Goal: Task Accomplishment & Management: Complete application form

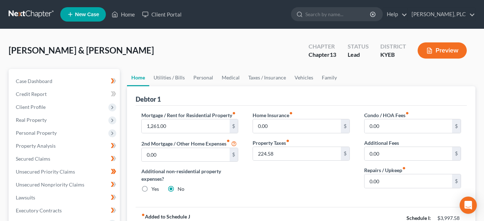
scroll to position [37, 0]
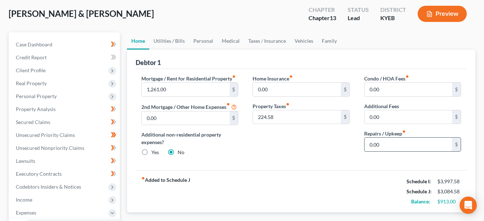
click at [389, 148] on input "0.00" at bounding box center [409, 144] width 88 height 14
type input "50.00"
click at [317, 181] on div "fiber_manual_record Added to Schedule J Schedule I: $3,997.58 Schedule J: $3,13…" at bounding box center [301, 191] width 331 height 42
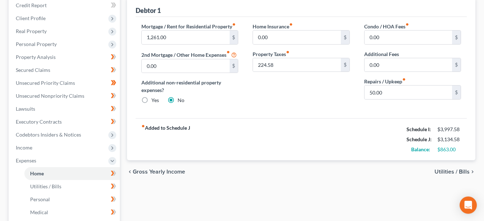
scroll to position [110, 0]
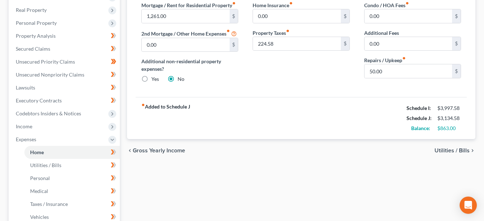
click at [448, 149] on span "Utilities / Bills" at bounding box center [452, 151] width 35 height 6
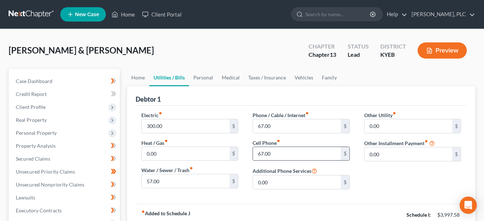
scroll to position [110, 0]
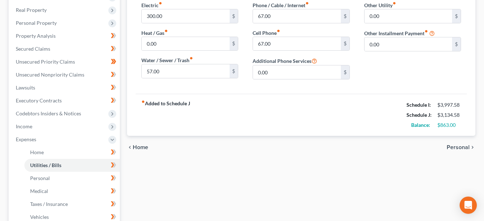
click at [462, 146] on span "Personal" at bounding box center [458, 147] width 23 height 6
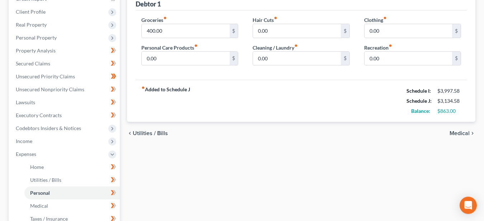
scroll to position [73, 0]
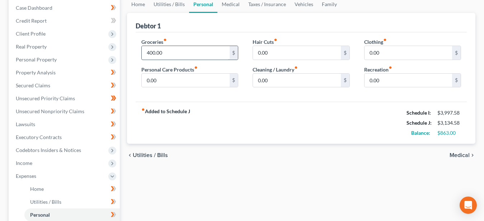
click at [167, 51] on input "400.00" at bounding box center [186, 53] width 88 height 14
type input "500.00"
click at [457, 153] on span "Medical" at bounding box center [460, 155] width 20 height 6
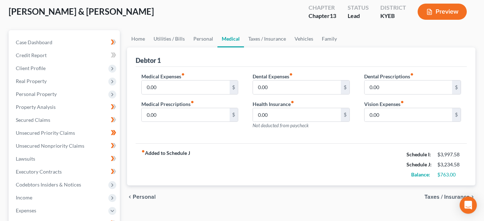
scroll to position [73, 0]
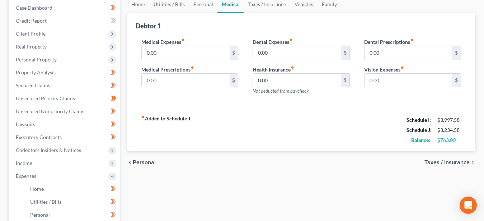
click at [458, 159] on span "Taxes / Insurance" at bounding box center [447, 162] width 45 height 6
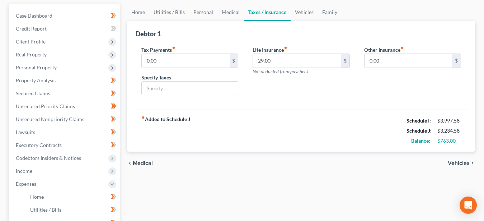
scroll to position [73, 0]
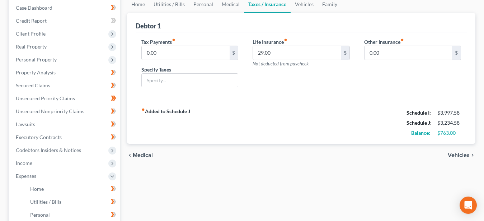
click at [453, 152] on span "Vehicles" at bounding box center [459, 155] width 22 height 6
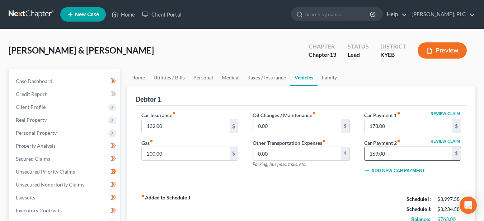
drag, startPoint x: 393, startPoint y: 151, endPoint x: 431, endPoint y: 151, distance: 37.7
click at [365, 152] on input "169.00" at bounding box center [409, 154] width 88 height 14
click at [431, 151] on input "169.00" at bounding box center [409, 154] width 88 height 14
drag, startPoint x: 421, startPoint y: 123, endPoint x: 418, endPoint y: 121, distance: 3.8
click at [413, 123] on input "178.00" at bounding box center [409, 126] width 88 height 14
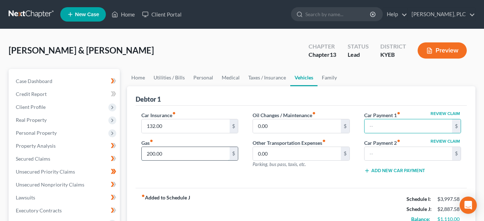
click at [167, 151] on input "200.00" at bounding box center [186, 154] width 88 height 14
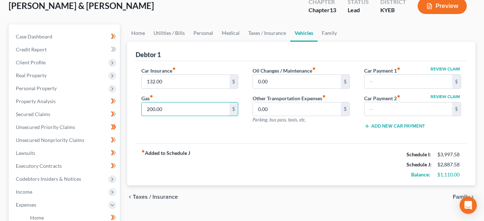
scroll to position [73, 0]
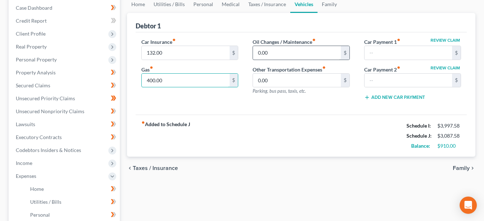
type input "400.00"
click at [269, 52] on input "0.00" at bounding box center [297, 53] width 88 height 14
type input "100.00"
click at [165, 167] on span "Taxes / Insurance" at bounding box center [155, 168] width 45 height 6
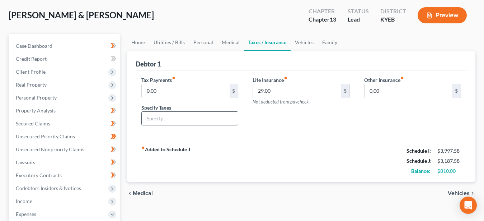
scroll to position [73, 0]
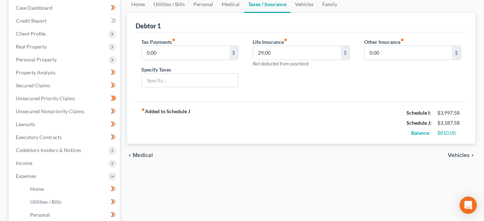
click at [151, 155] on span "Medical" at bounding box center [143, 155] width 20 height 6
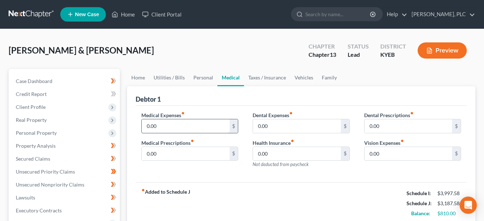
scroll to position [37, 0]
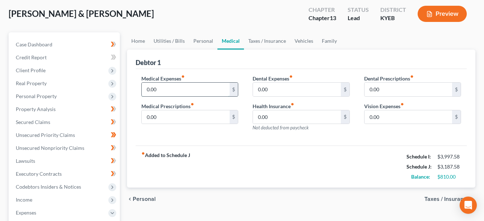
click at [180, 92] on input "0.00" at bounding box center [186, 90] width 88 height 14
type input "75.00"
click at [140, 198] on span "Personal" at bounding box center [144, 199] width 23 height 6
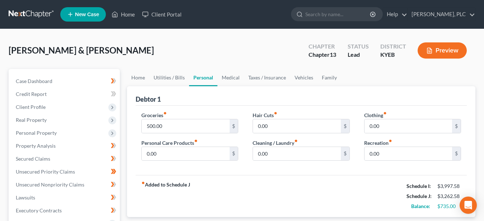
scroll to position [37, 0]
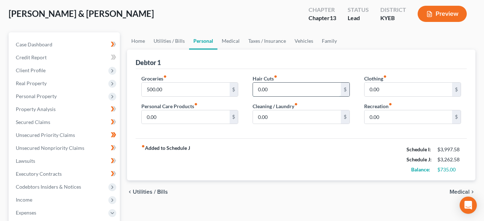
click at [271, 87] on input "0.00" at bounding box center [297, 90] width 88 height 14
type input "50"
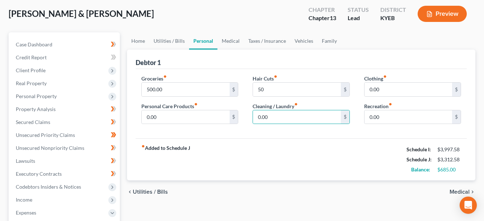
click at [457, 192] on span "Medical" at bounding box center [460, 192] width 20 height 6
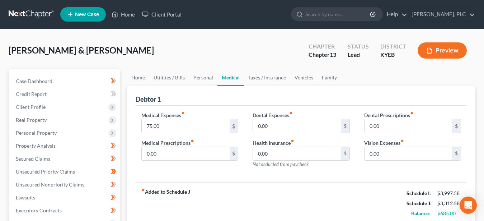
click at [436, 49] on button "Preview" at bounding box center [442, 50] width 49 height 16
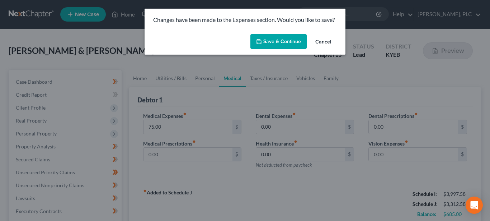
click at [324, 40] on button "Cancel" at bounding box center [323, 42] width 27 height 14
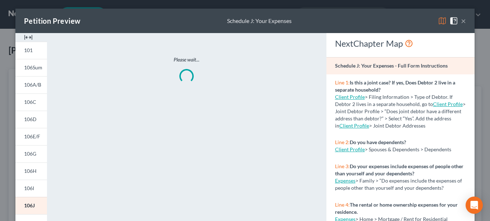
click at [461, 21] on button "×" at bounding box center [463, 21] width 5 height 9
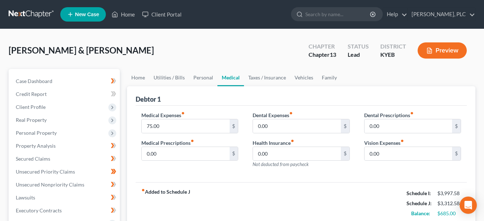
scroll to position [37, 0]
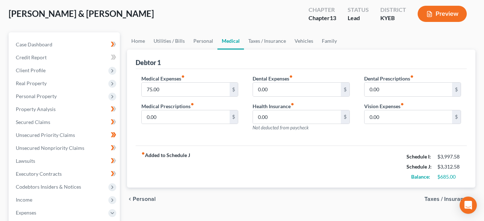
click at [139, 197] on span "Personal" at bounding box center [144, 199] width 23 height 6
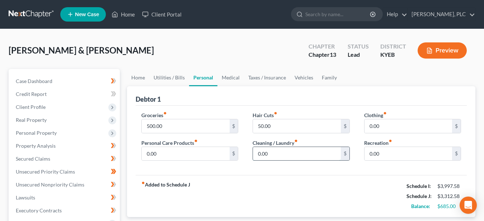
click at [270, 151] on input "0.00" at bounding box center [297, 154] width 88 height 14
type input "10.00"
click at [252, 184] on div "fiber_manual_record Added to Schedule J Schedule I: $3,997.58 Schedule J: $3,32…" at bounding box center [301, 196] width 331 height 42
click at [275, 126] on input "50.00" at bounding box center [297, 126] width 88 height 14
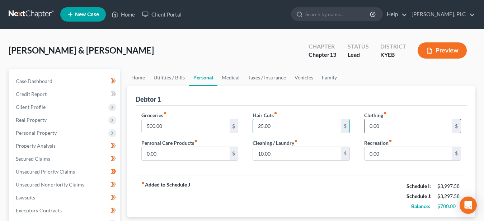
type input "25.00"
click at [386, 123] on input "0.00" at bounding box center [409, 126] width 88 height 14
type input "25.00"
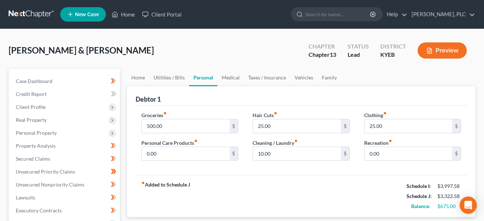
click at [262, 200] on div "fiber_manual_record Added to Schedule J Schedule I: $3,997.58 Schedule J: $3,32…" at bounding box center [301, 196] width 331 height 42
click at [435, 43] on button "Preview" at bounding box center [442, 50] width 49 height 16
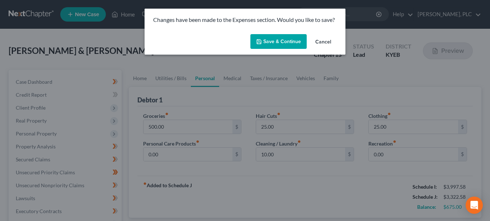
click at [291, 39] on button "Save & Continue" at bounding box center [279, 41] width 56 height 15
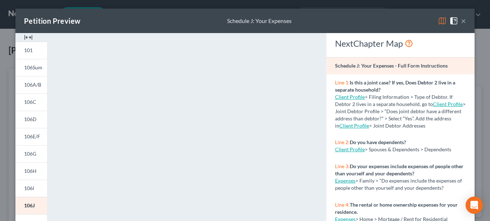
click at [461, 21] on button "×" at bounding box center [463, 21] width 5 height 9
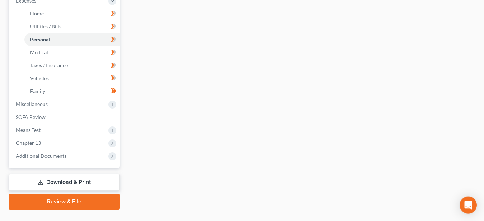
scroll to position [263, 0]
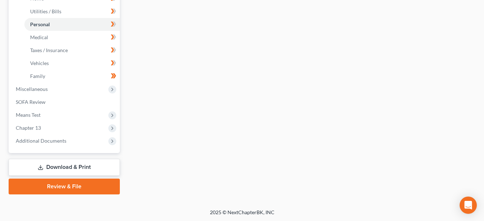
click at [79, 165] on link "Download & Print" at bounding box center [64, 167] width 111 height 17
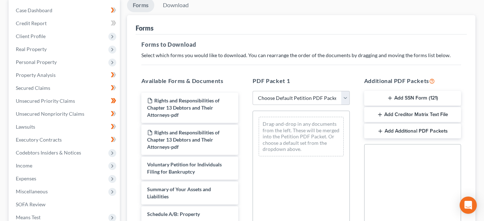
scroll to position [73, 0]
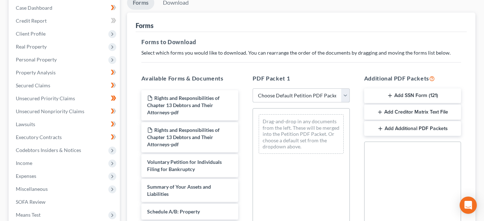
click at [253, 88] on select "Choose Default Petition PDF Packet Complete Bankruptcy Petition (all forms and …" at bounding box center [301, 95] width 97 height 14
select select "7"
click option "IFD's 2 B Printed" at bounding box center [0, 0] width 0 height 0
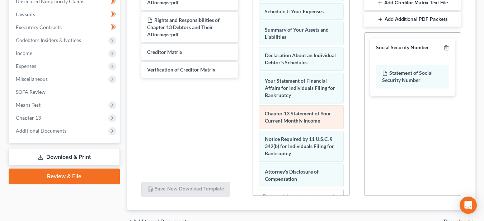
scroll to position [234, 0]
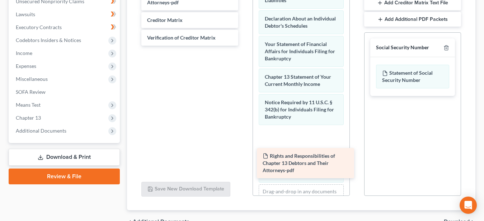
drag, startPoint x: 175, startPoint y: 27, endPoint x: 291, endPoint y: 163, distance: 178.5
click at [244, 46] on div "Rights and Responsibilities of Chapter 13 Debtors and Their Attorneys-pdf Right…" at bounding box center [190, 12] width 108 height 65
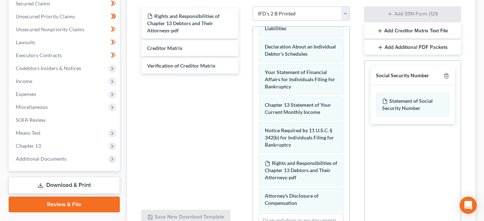
scroll to position [146, 0]
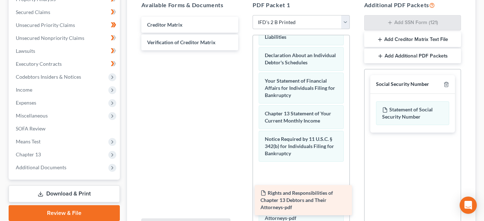
drag, startPoint x: 206, startPoint y: 24, endPoint x: 319, endPoint y: 189, distance: 199.4
click at [244, 50] on div "Rights and Responsibilities of Chapter 13 Debtors and Their Attorneys-pdf Right…" at bounding box center [190, 33] width 108 height 33
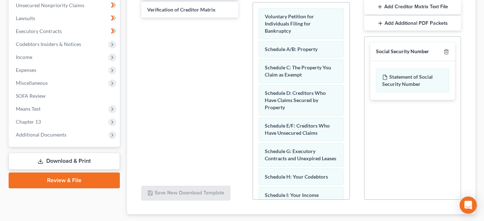
scroll to position [222, 0]
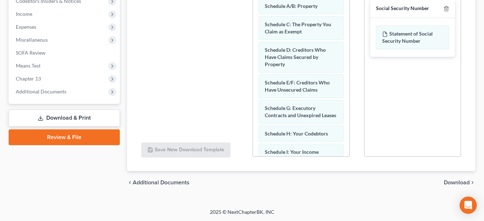
click at [457, 182] on span "Download" at bounding box center [457, 182] width 26 height 6
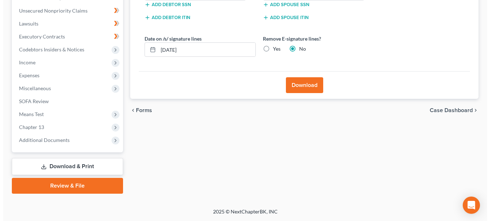
scroll to position [173, 0]
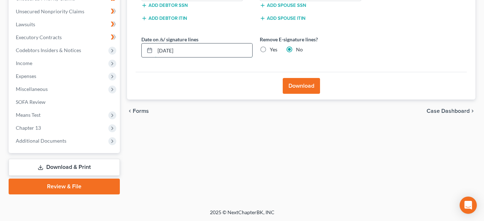
drag, startPoint x: 195, startPoint y: 51, endPoint x: 142, endPoint y: 50, distance: 53.2
click at [155, 55] on input "[DATE]" at bounding box center [203, 50] width 97 height 14
type input "[DATE]"
click at [299, 82] on button "Download" at bounding box center [301, 86] width 37 height 16
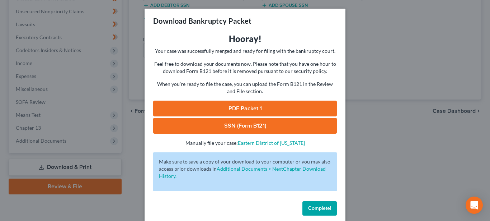
click at [225, 104] on link "PDF Packet 1" at bounding box center [245, 109] width 184 height 16
